Goal: Navigation & Orientation: Find specific page/section

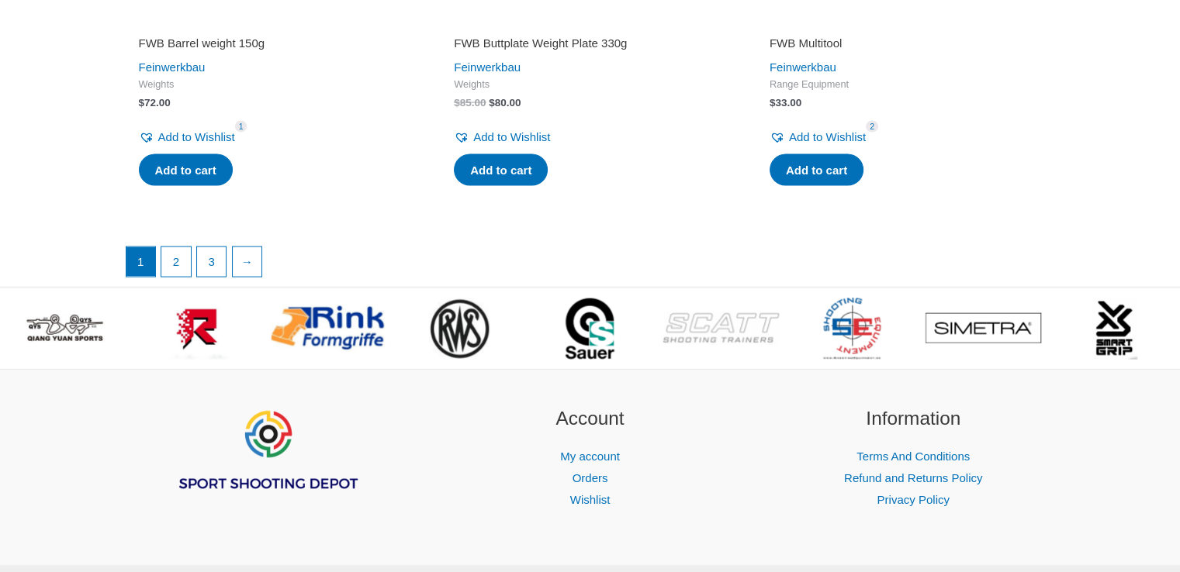
scroll to position [3258, 0]
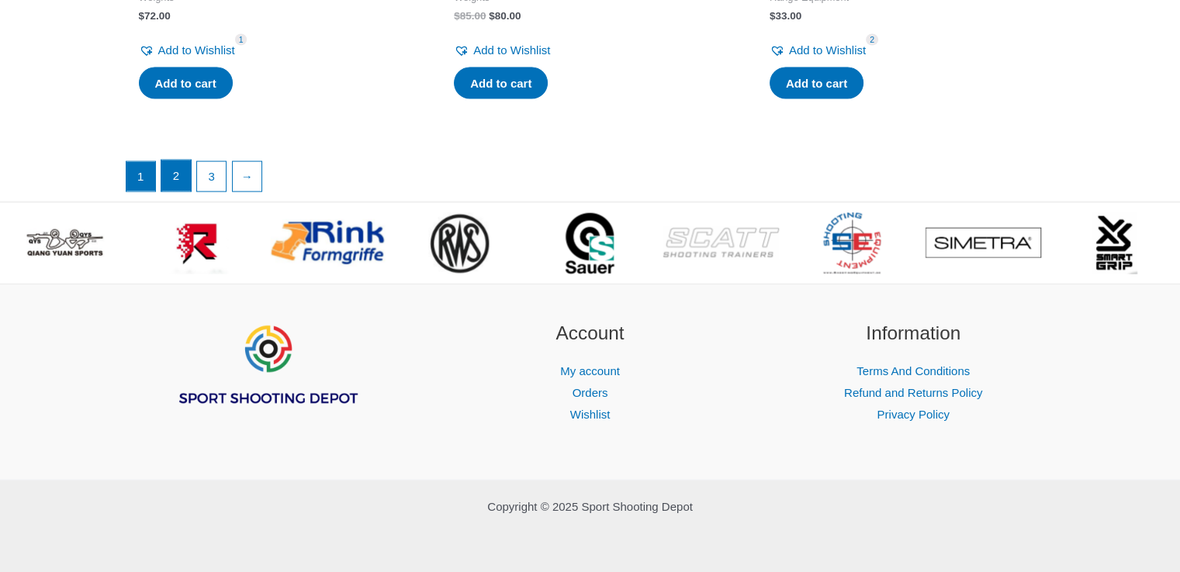
click at [182, 192] on link "2" at bounding box center [175, 176] width 29 height 31
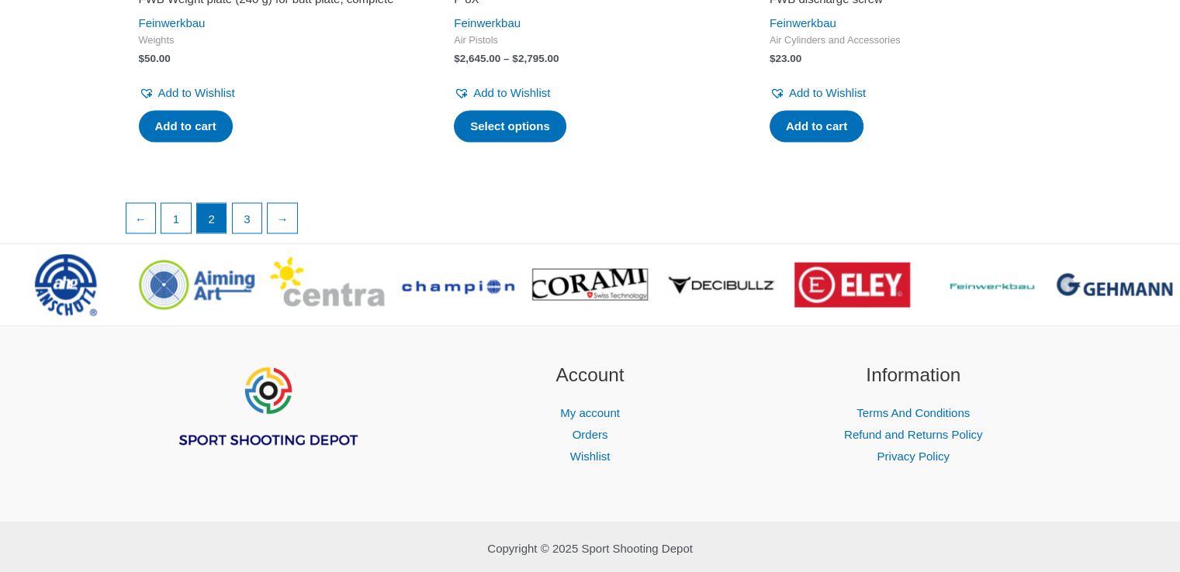
scroll to position [2870, 0]
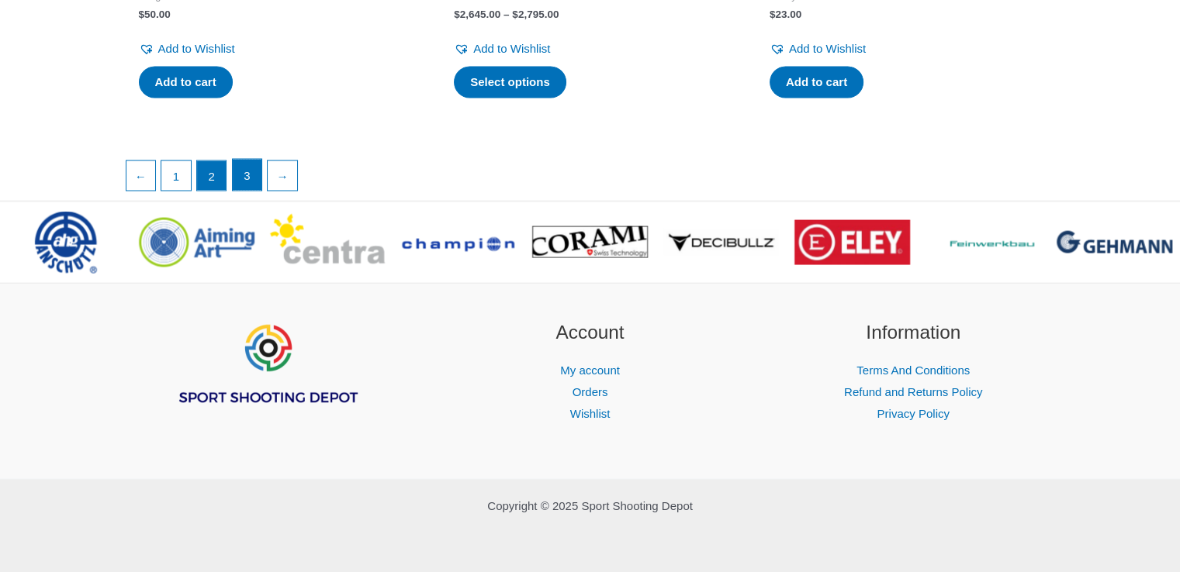
click at [244, 190] on link "3" at bounding box center [247, 174] width 29 height 31
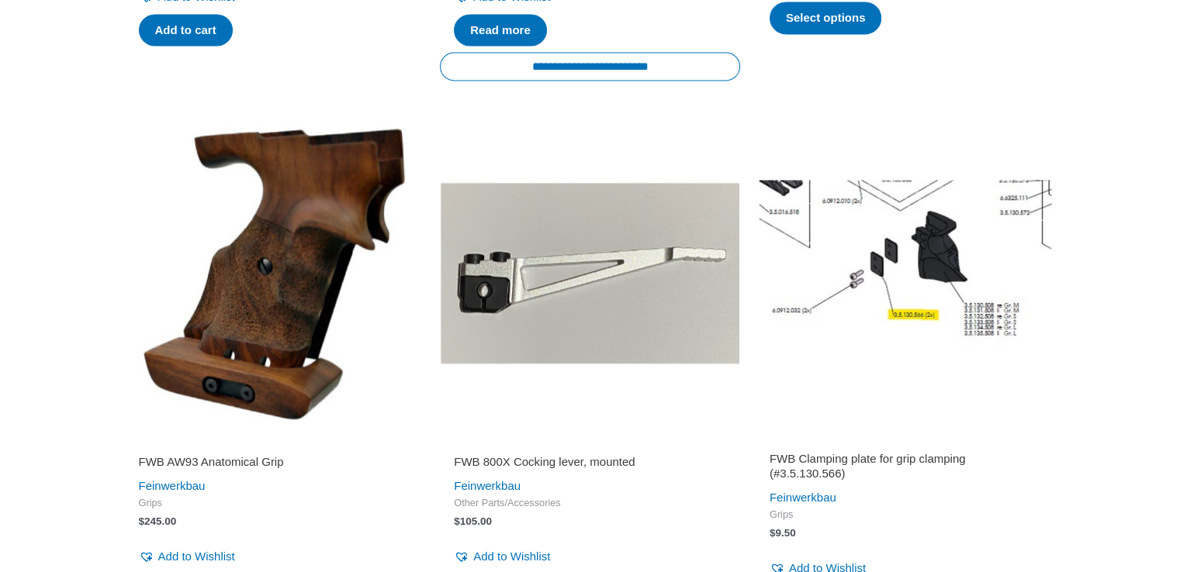
scroll to position [2368, 0]
